Goal: Information Seeking & Learning: Check status

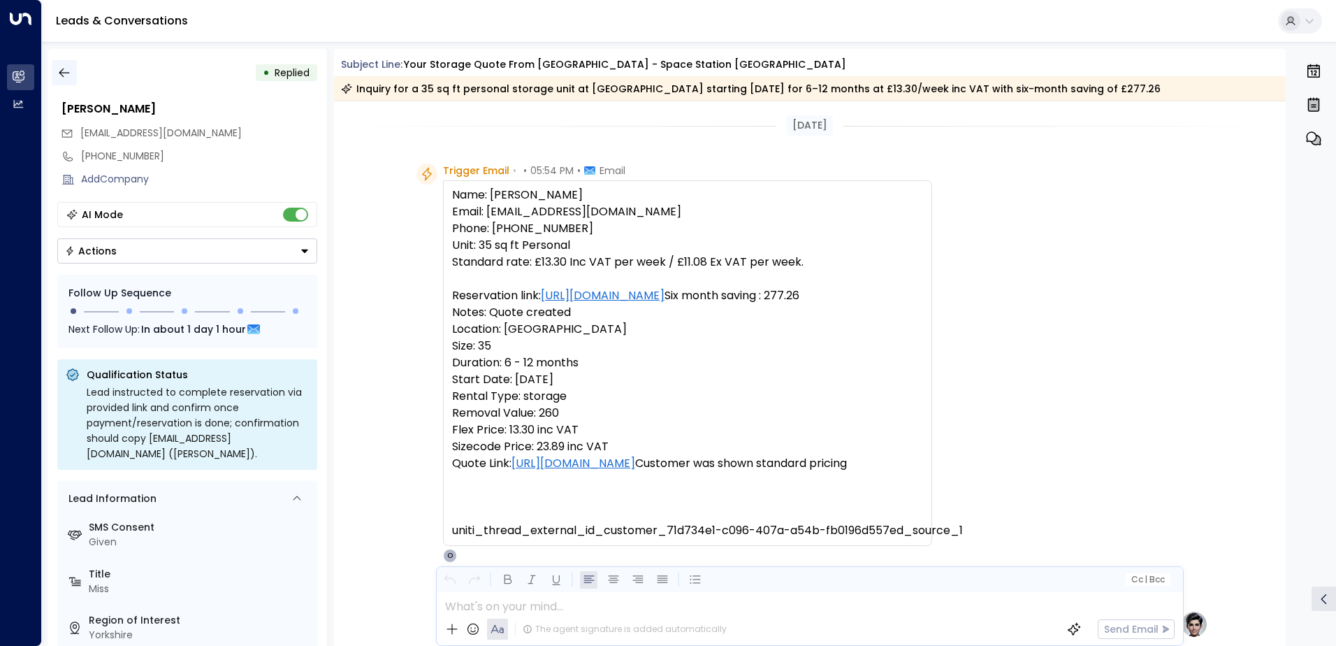
click at [63, 70] on icon "button" at bounding box center [64, 73] width 14 height 14
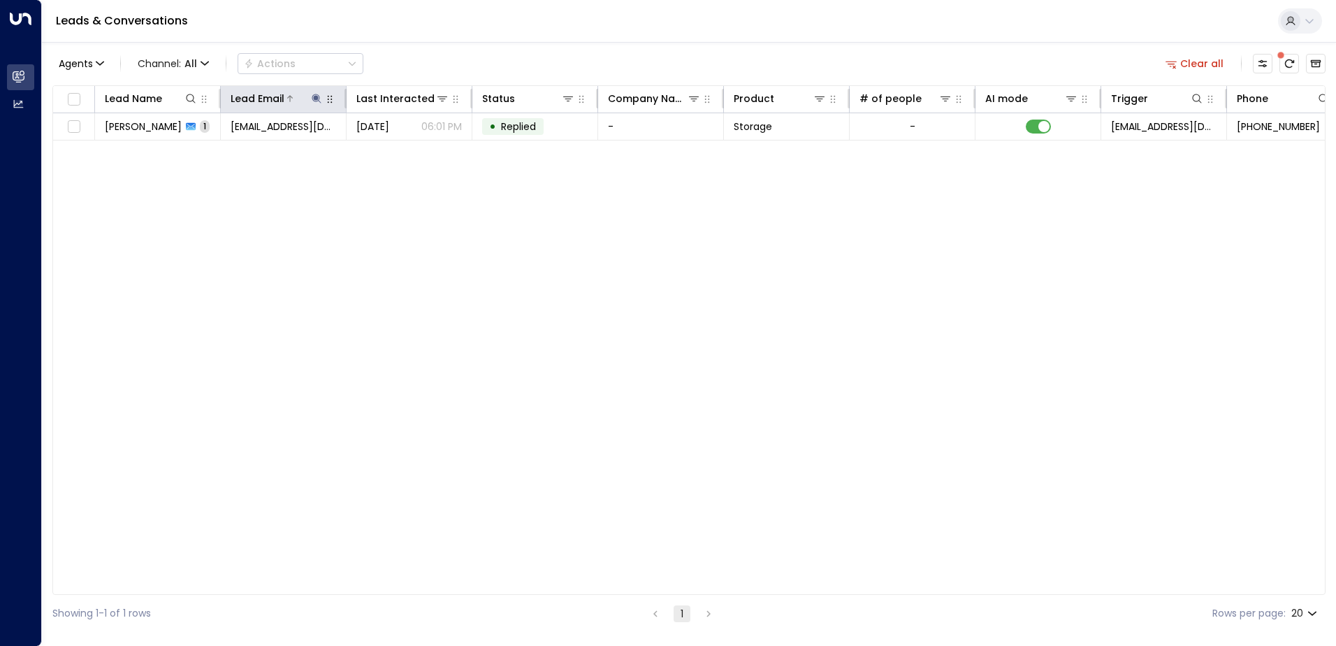
click at [318, 99] on icon at bounding box center [316, 98] width 11 height 11
click at [403, 149] on icon "button" at bounding box center [403, 149] width 11 height 11
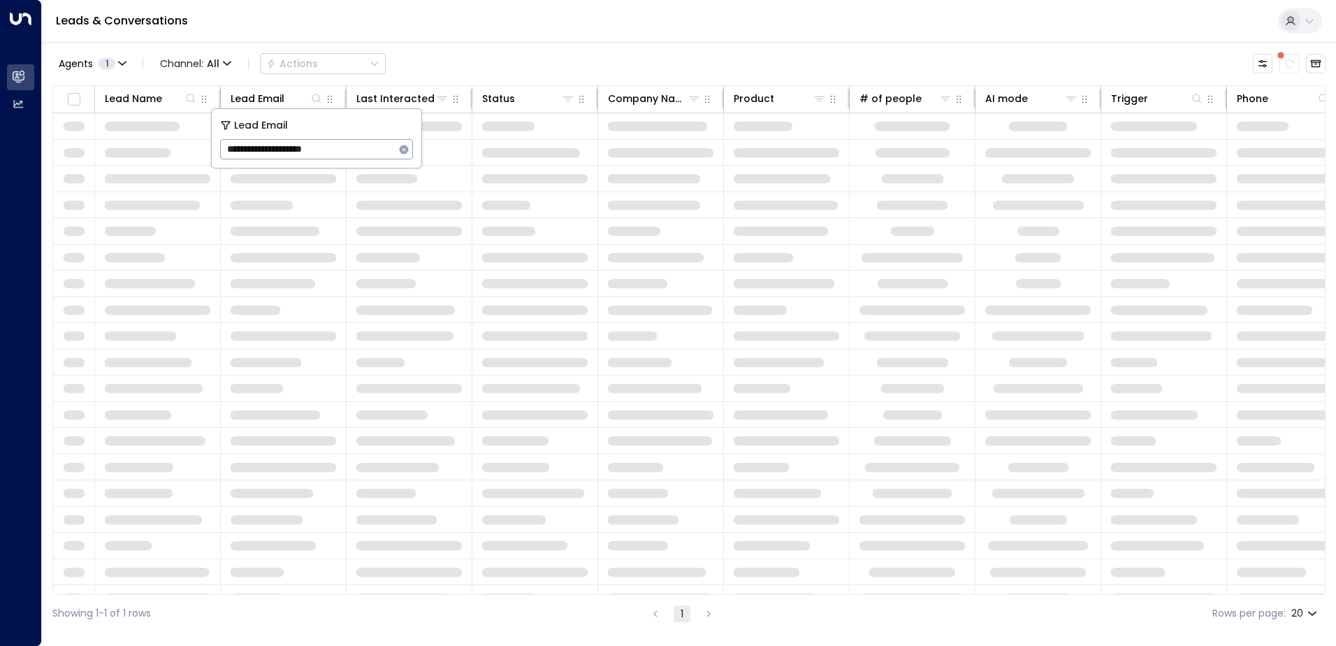
click at [422, 31] on div "Leads & Conversations" at bounding box center [689, 21] width 1294 height 43
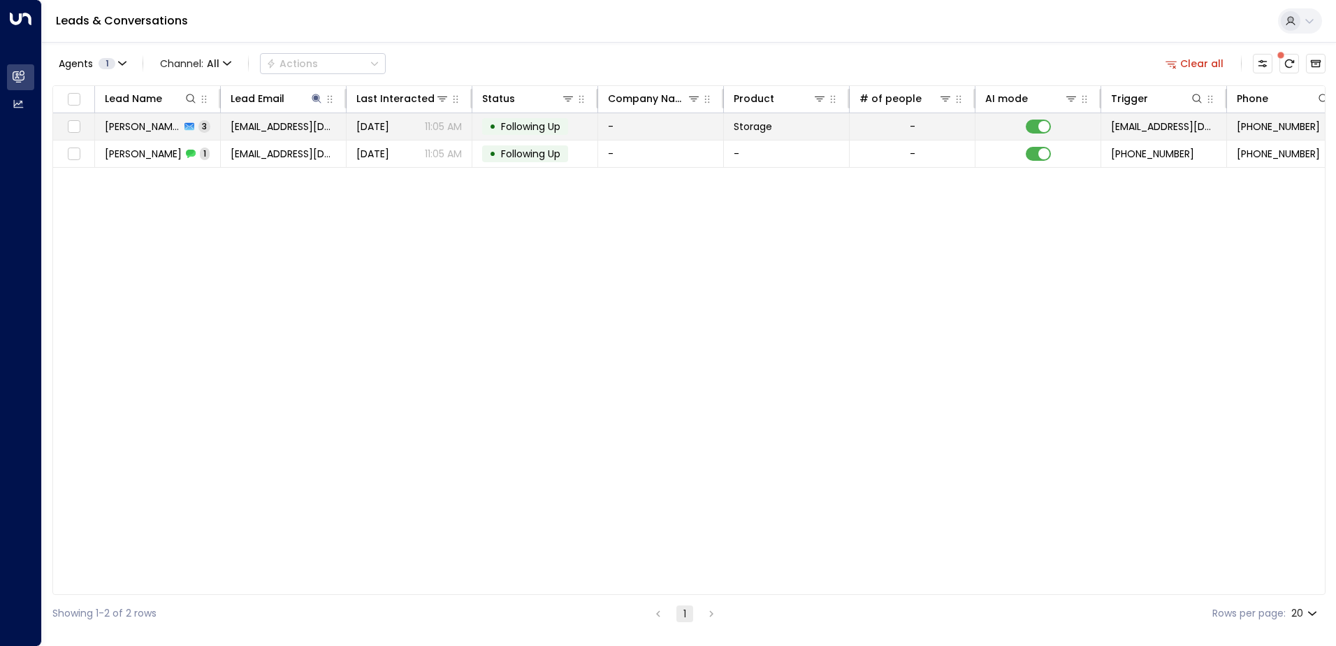
click at [236, 135] on td "[EMAIL_ADDRESS][DOMAIN_NAME]" at bounding box center [284, 126] width 126 height 27
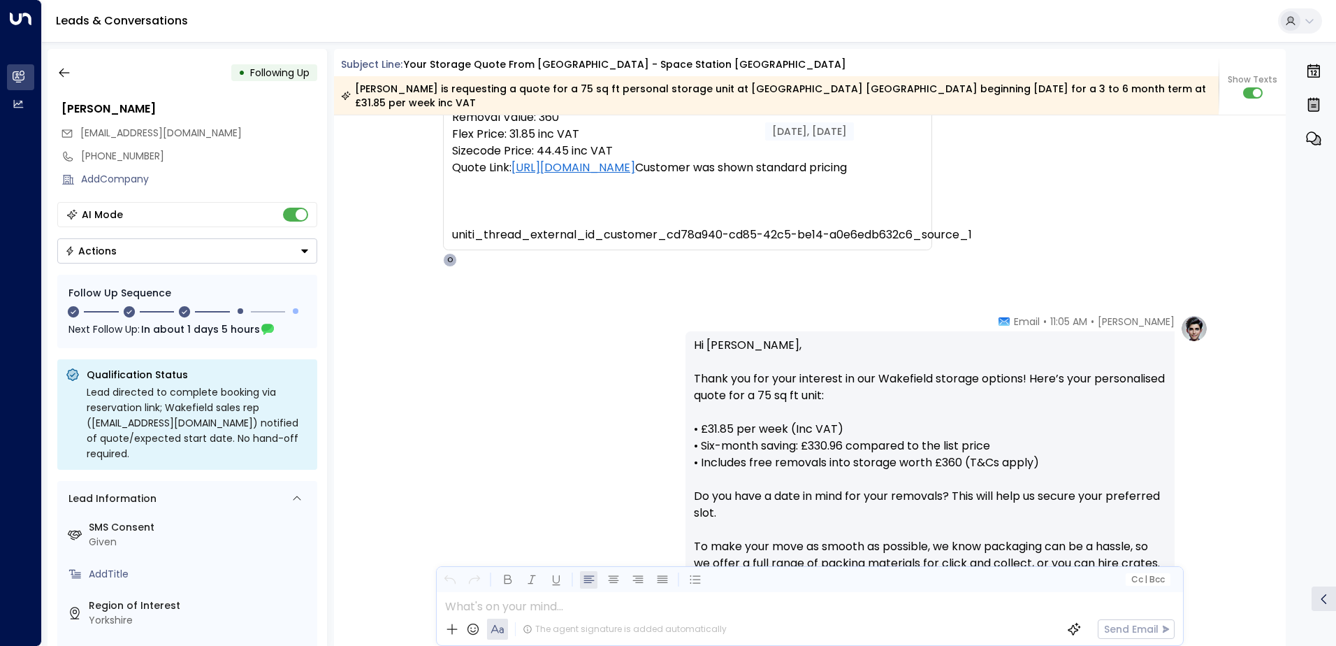
scroll to position [309, 0]
click at [65, 75] on icon "button" at bounding box center [64, 73] width 14 height 14
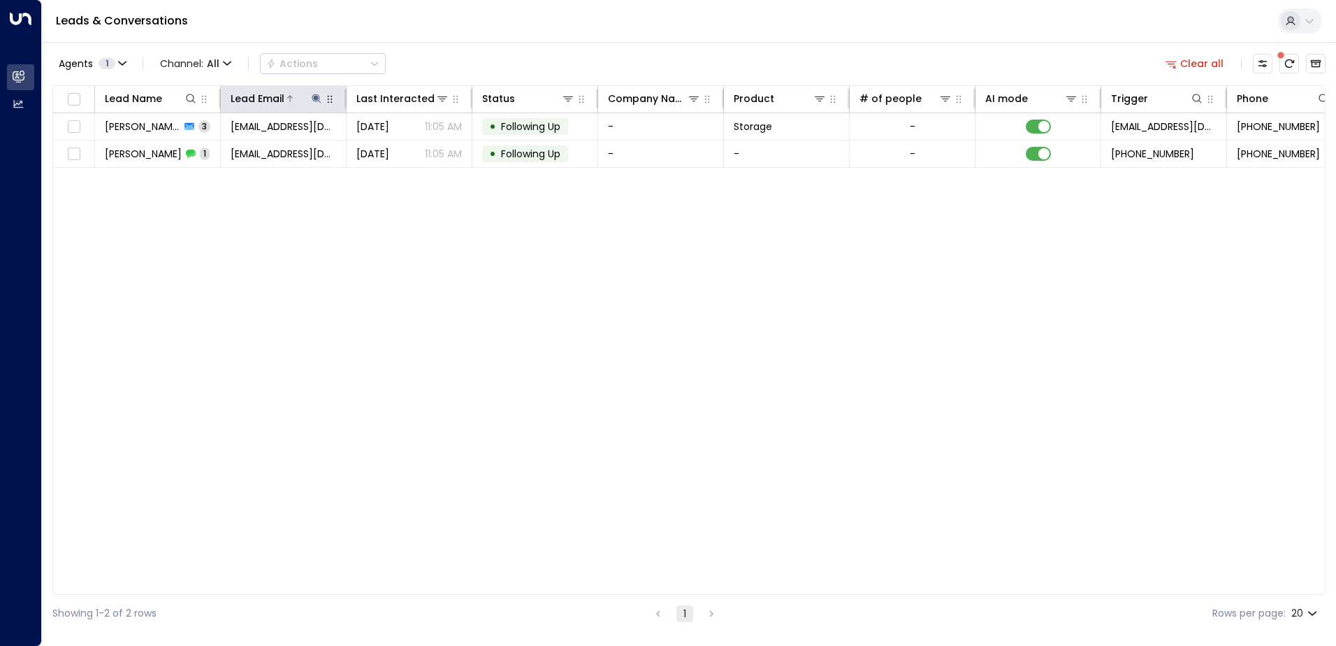
click at [315, 100] on icon at bounding box center [316, 98] width 9 height 9
click at [404, 149] on icon "button" at bounding box center [403, 149] width 11 height 11
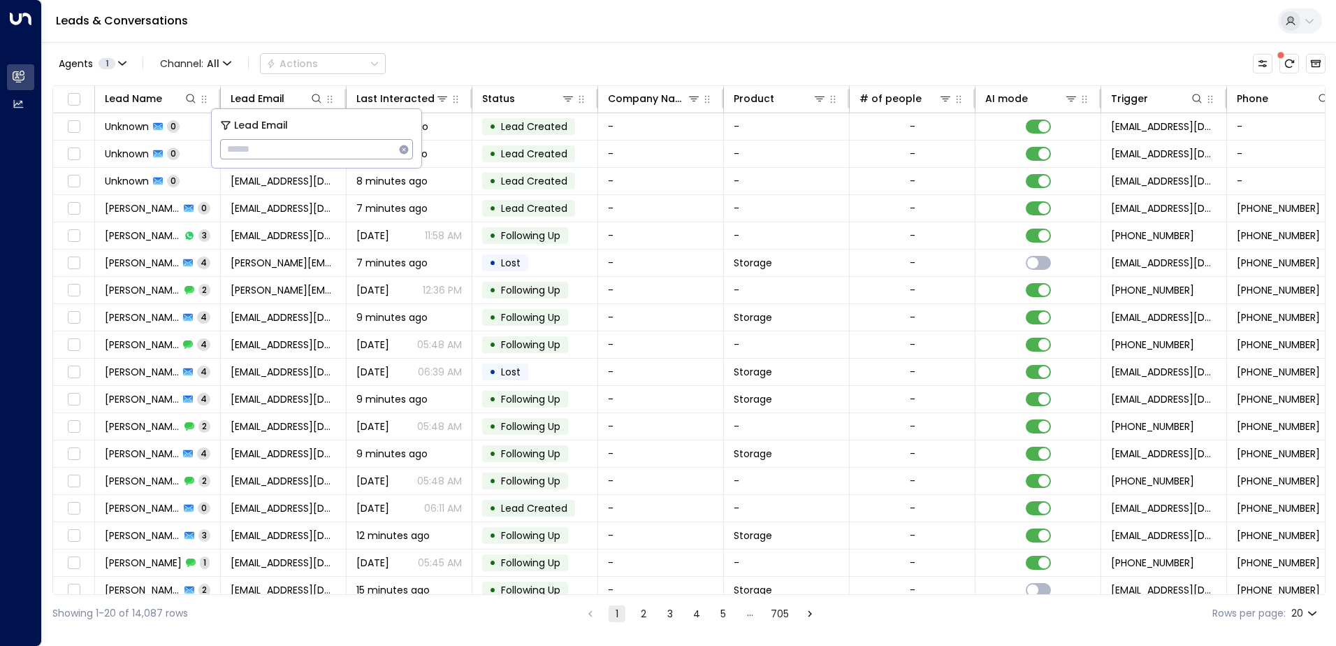
type input "**********"
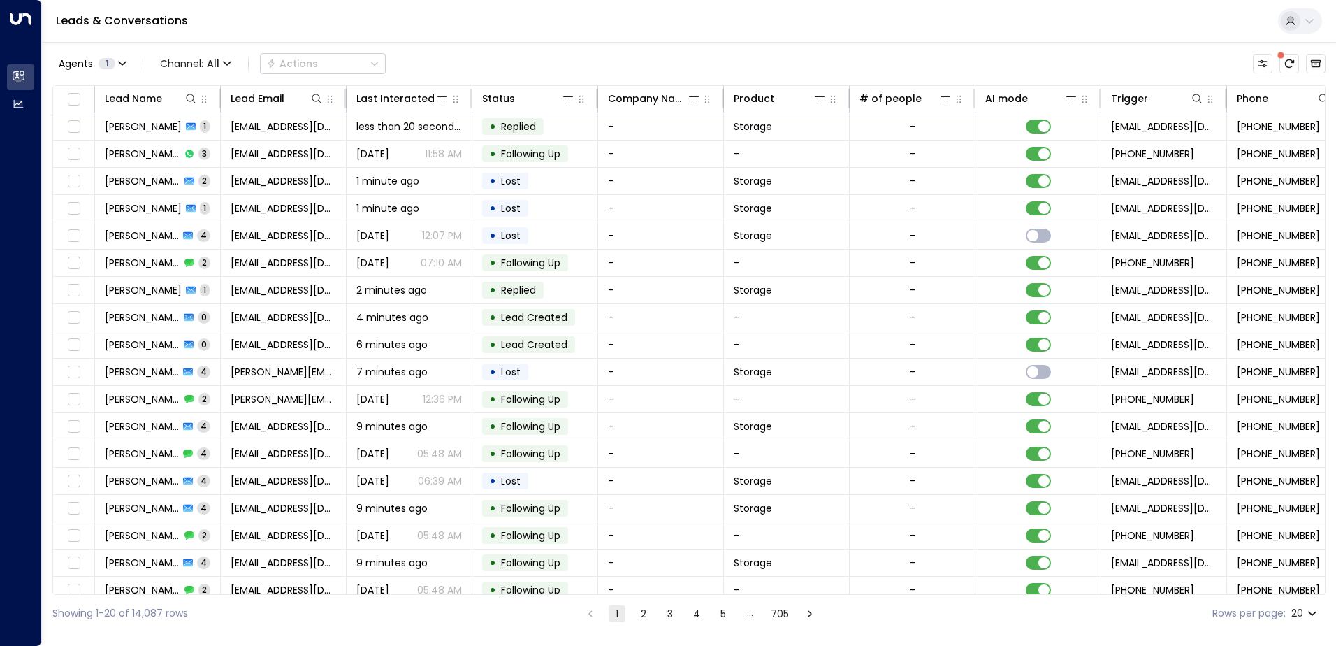
click at [421, 21] on div "Leads & Conversations" at bounding box center [689, 21] width 1294 height 43
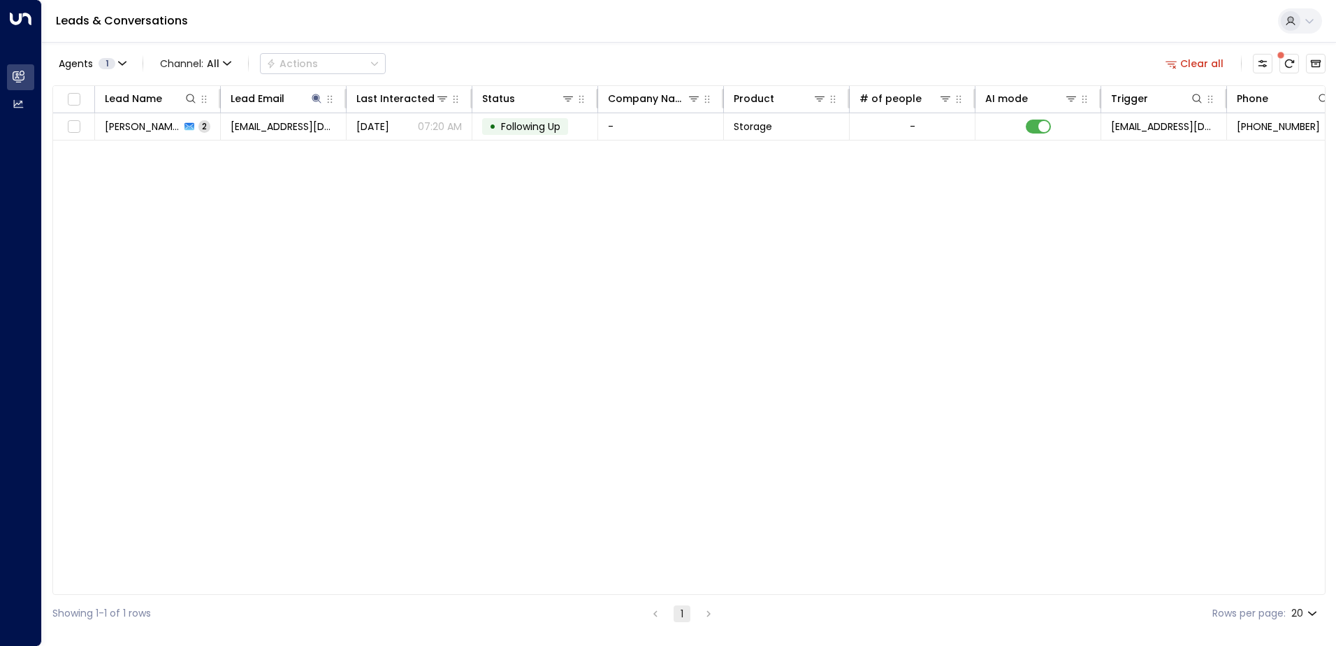
click at [124, 129] on span "[PERSON_NAME]" at bounding box center [142, 126] width 75 height 14
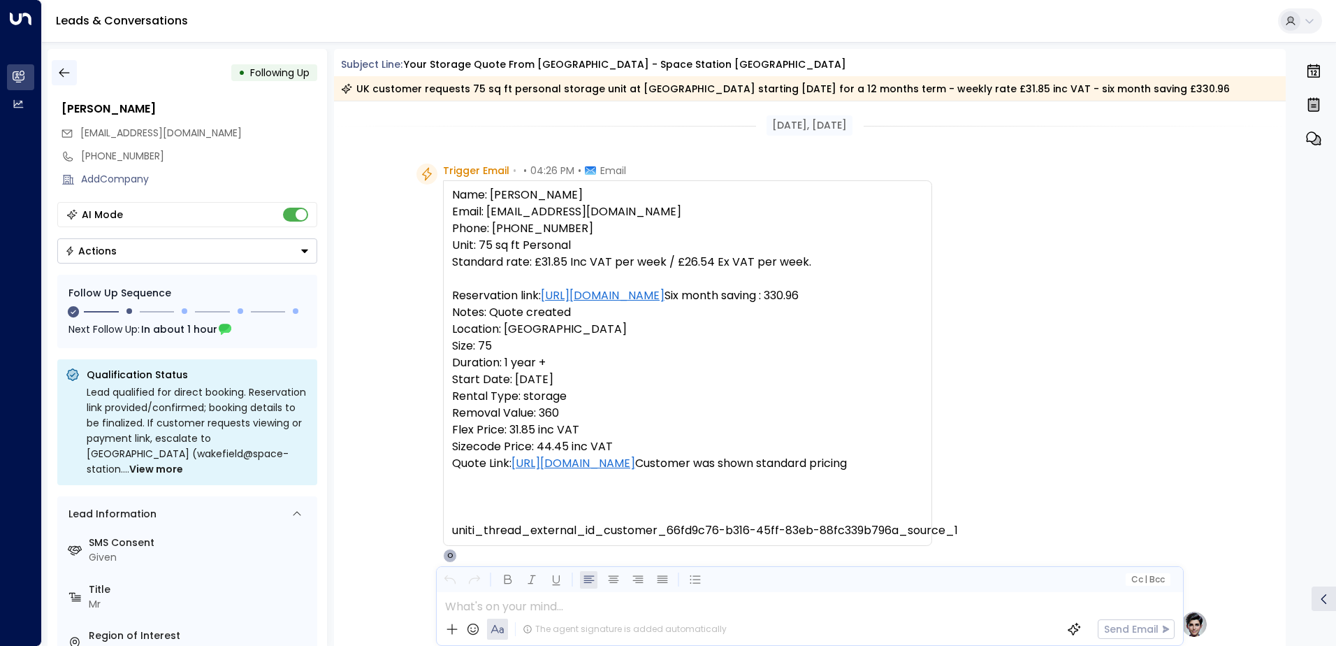
click at [69, 78] on icon "button" at bounding box center [64, 73] width 14 height 14
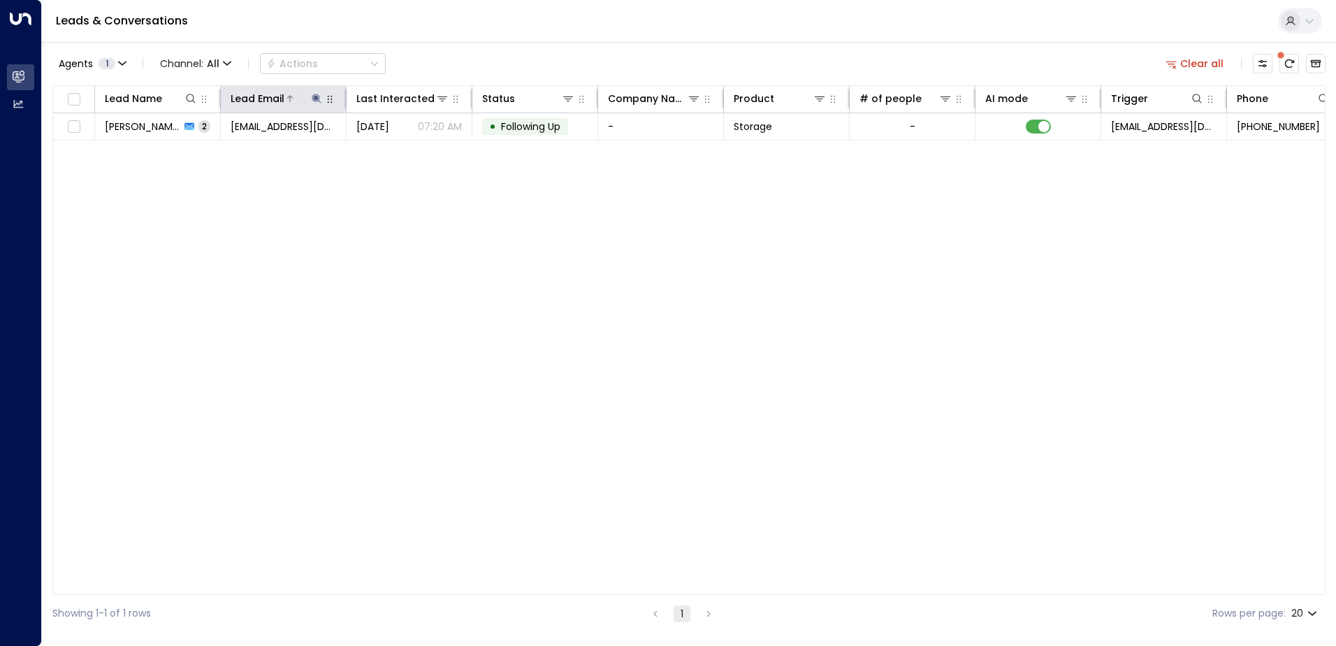
click at [314, 99] on icon at bounding box center [316, 98] width 11 height 11
click at [405, 152] on icon "button" at bounding box center [404, 149] width 9 height 9
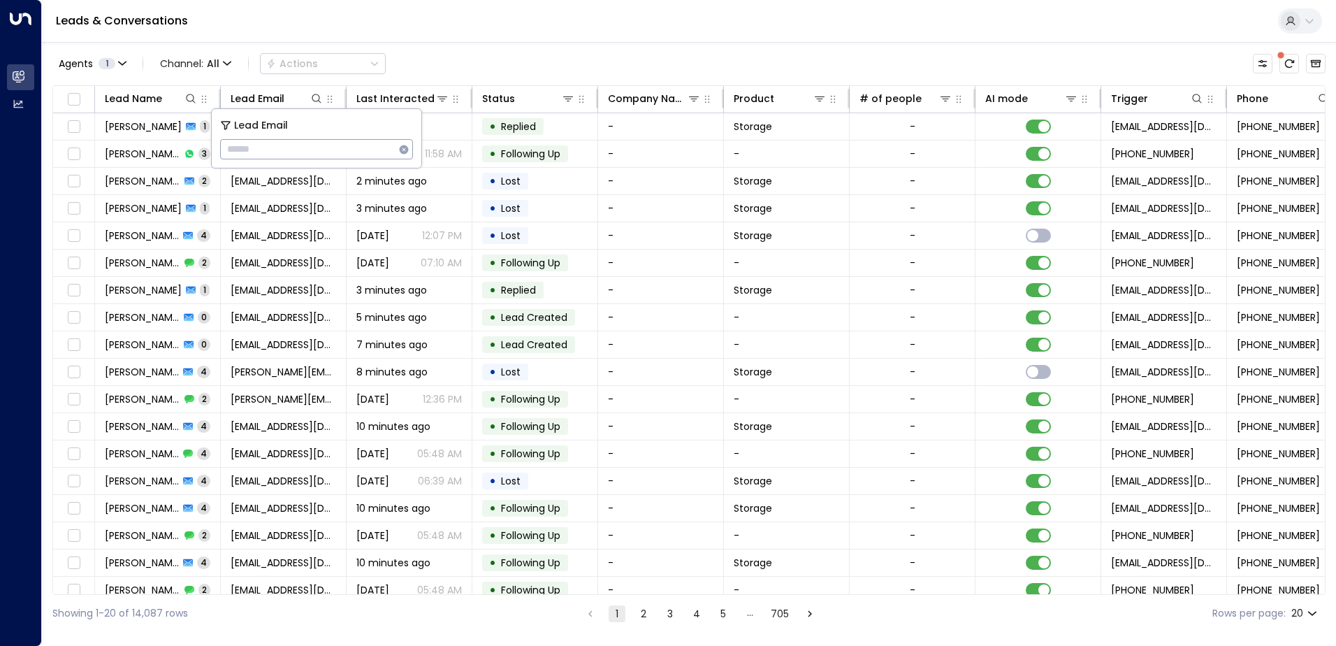
type input "**********"
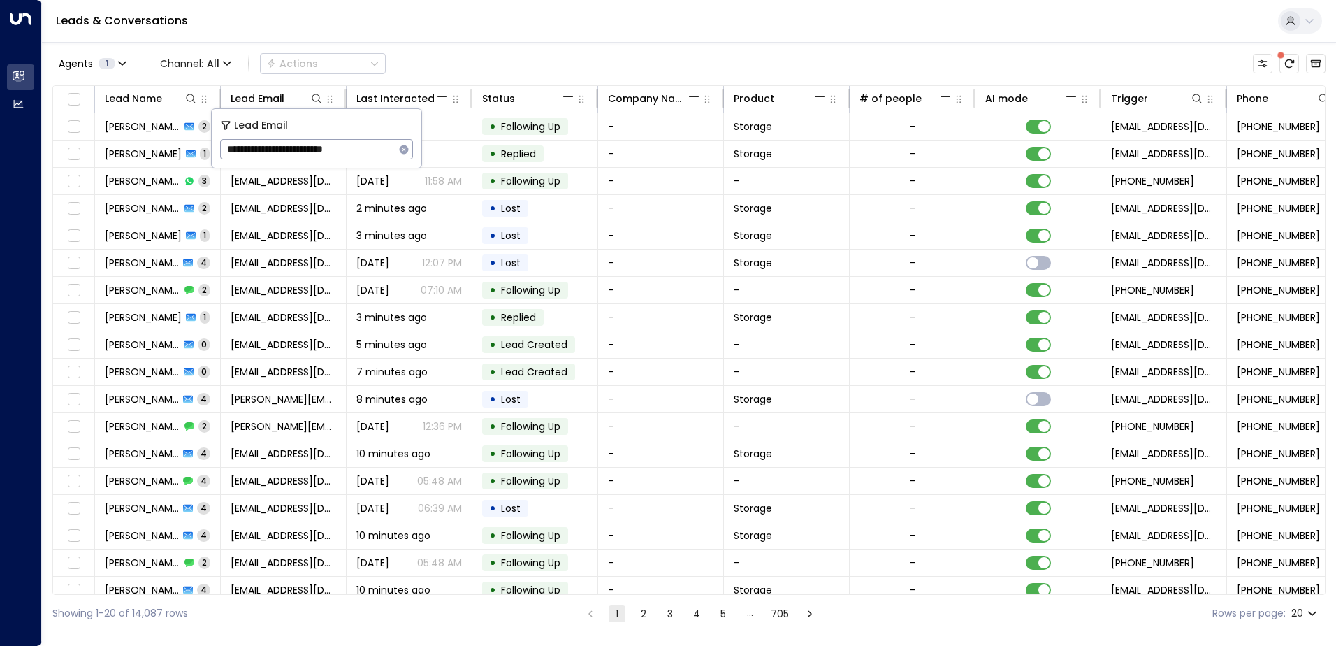
click at [415, 17] on div "Leads & Conversations" at bounding box center [689, 21] width 1294 height 43
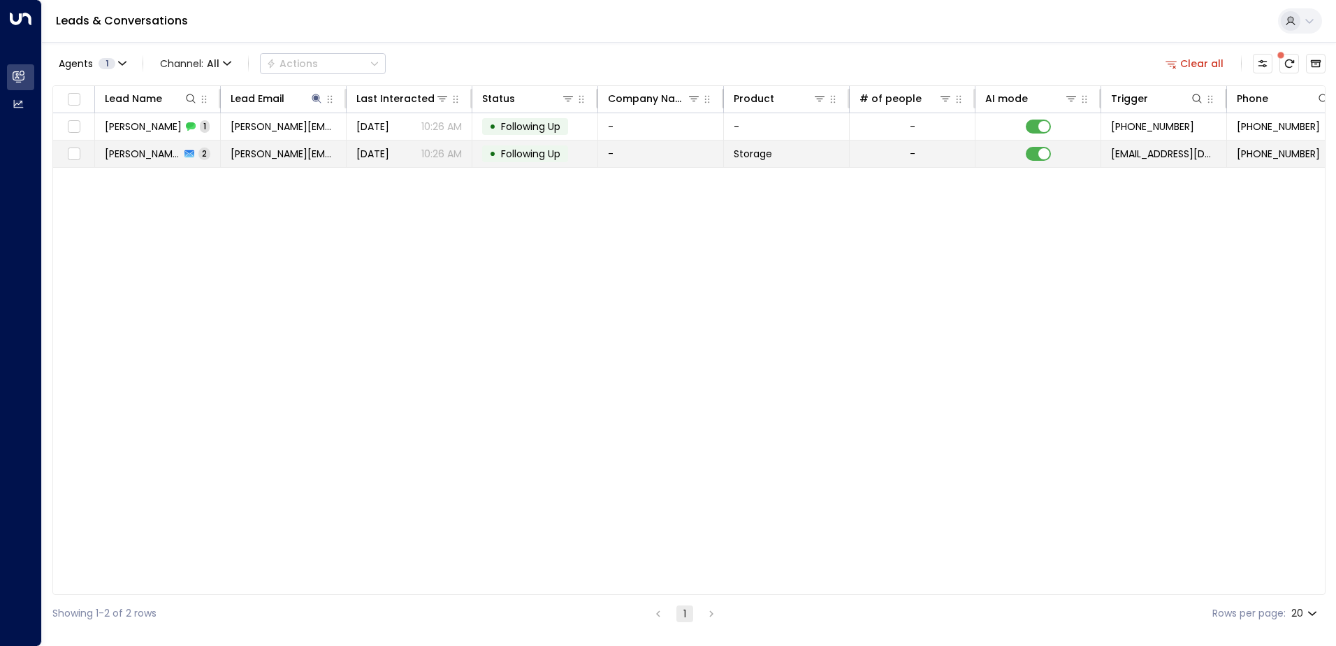
click at [147, 154] on span "[PERSON_NAME]" at bounding box center [142, 154] width 75 height 14
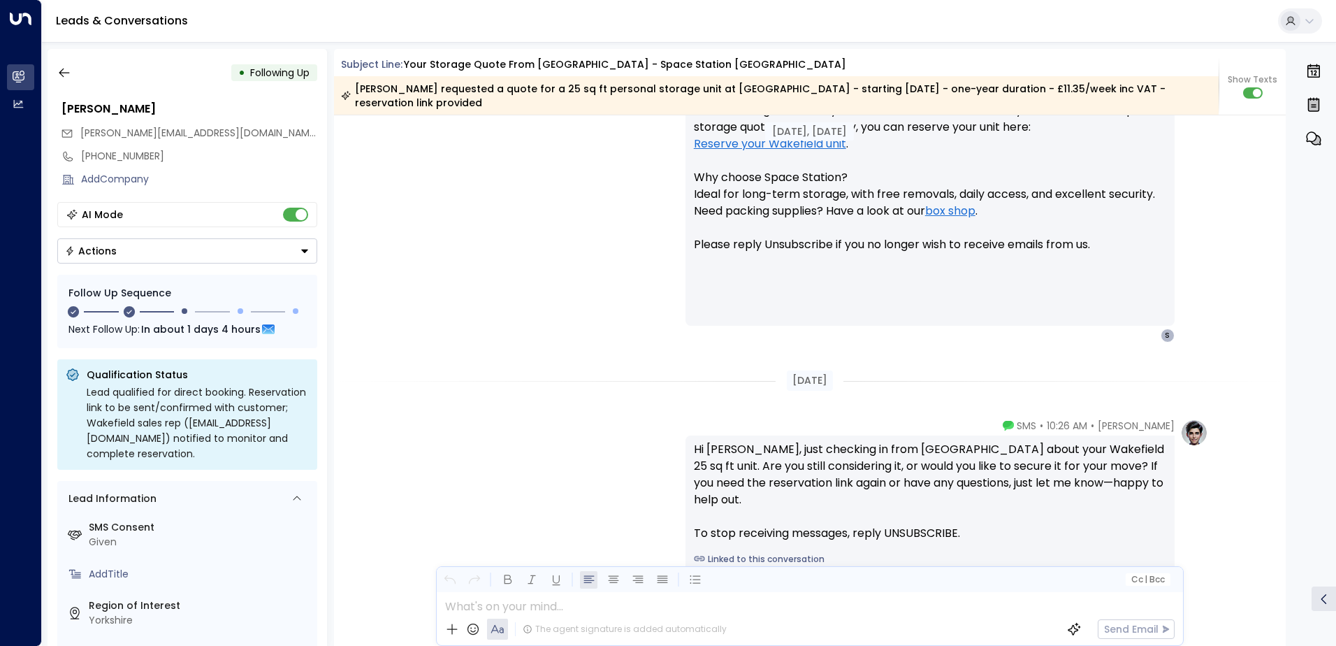
scroll to position [1166, 0]
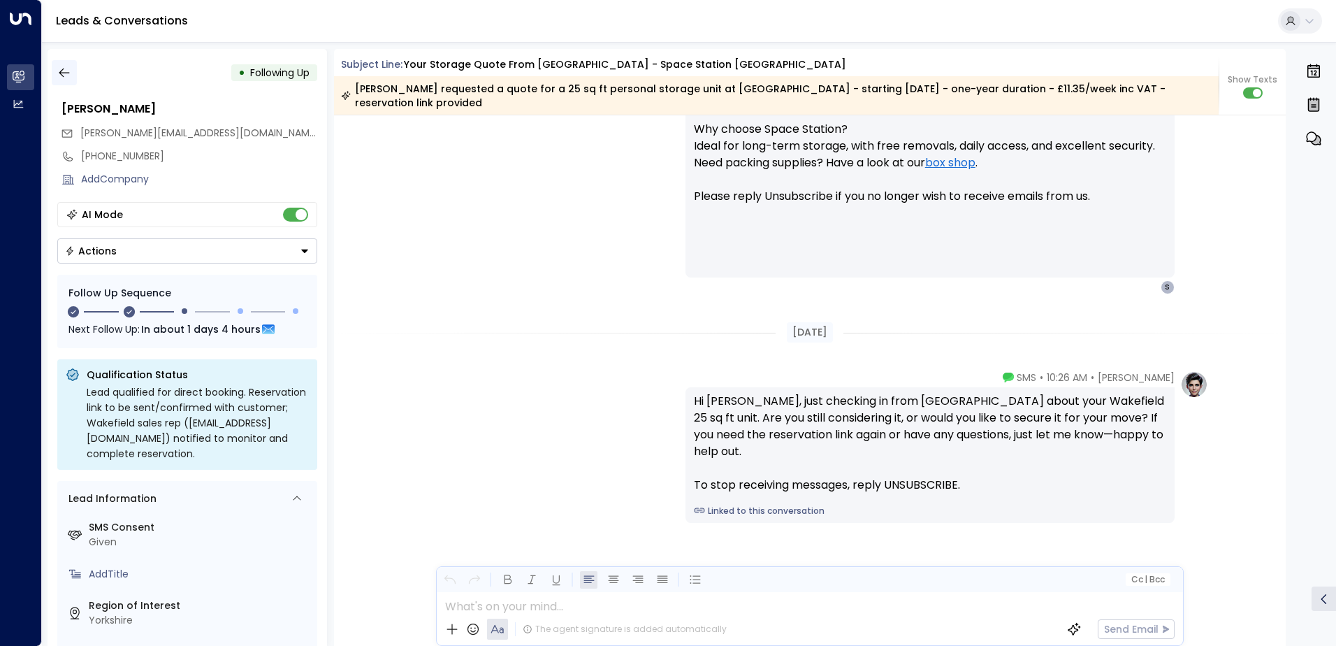
click at [67, 74] on icon "button" at bounding box center [64, 73] width 14 height 14
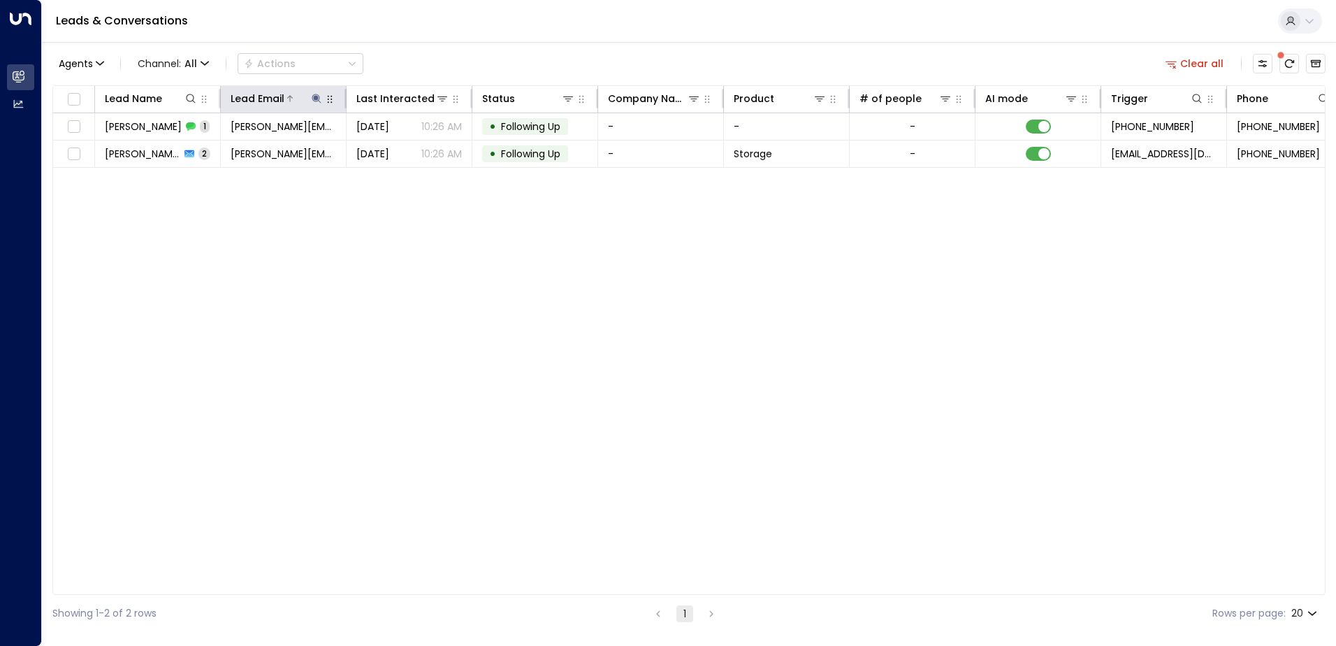
click at [314, 99] on icon at bounding box center [316, 98] width 9 height 9
click at [400, 152] on icon "button" at bounding box center [403, 149] width 11 height 11
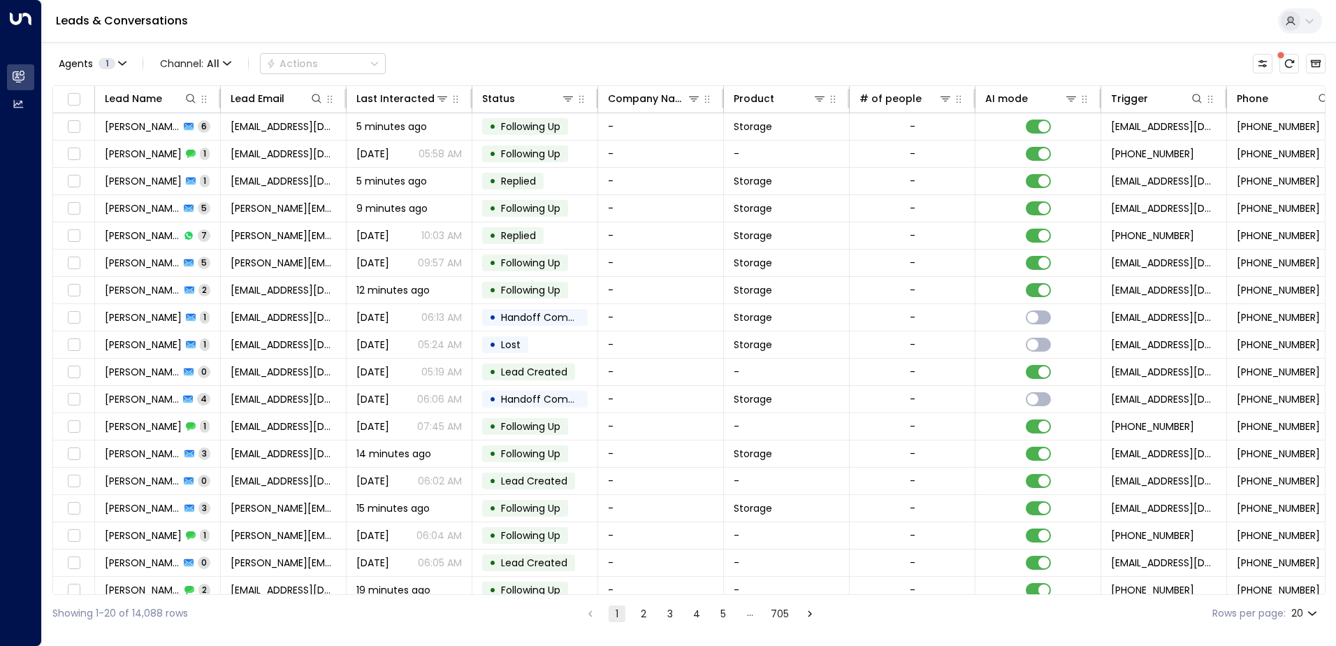
click at [491, 27] on div "Leads & Conversations" at bounding box center [689, 21] width 1294 height 43
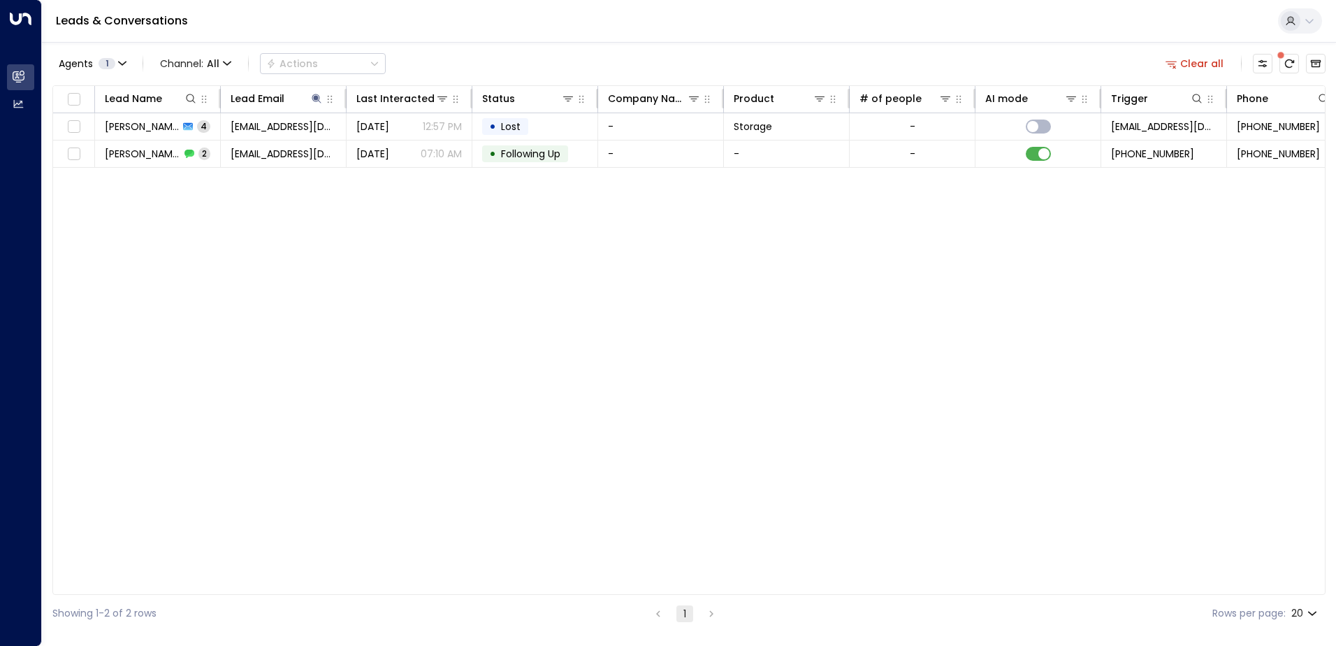
click at [183, 126] on icon at bounding box center [188, 127] width 10 height 8
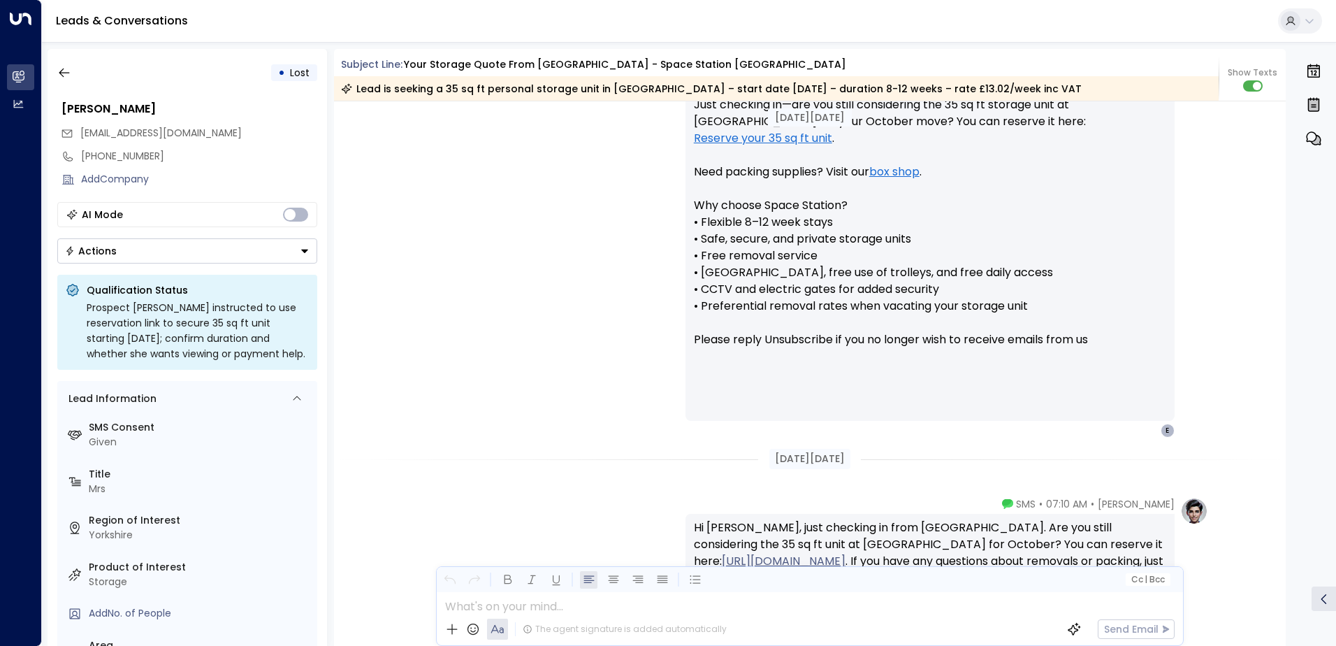
scroll to position [969, 0]
